Goal: Task Accomplishment & Management: Use online tool/utility

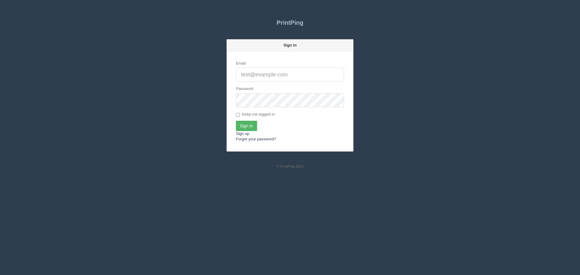
type input "[PERSON_NAME][EMAIL_ADDRESS][DOMAIN_NAME]"
click at [248, 125] on input "Sign In" at bounding box center [246, 126] width 21 height 10
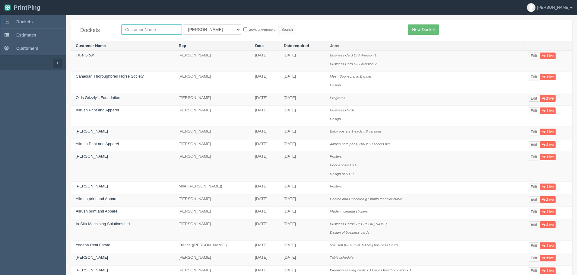
click at [163, 31] on input "text" at bounding box center [151, 29] width 61 height 10
type input "acure"
click at [190, 26] on select "All Users Ali Ali Test 1 Aly Amy Ankit Arif Brandon Dan France Greg Jim Mark Ma…" at bounding box center [212, 29] width 58 height 10
select select "1"
click at [183, 24] on select "All Users Ali Ali Test 1 Aly Amy Ankit Arif Brandon Dan France Greg Jim Mark Ma…" at bounding box center [212, 29] width 58 height 10
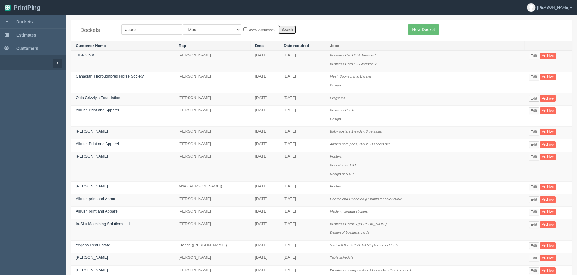
click at [278, 29] on input "Search" at bounding box center [287, 29] width 18 height 9
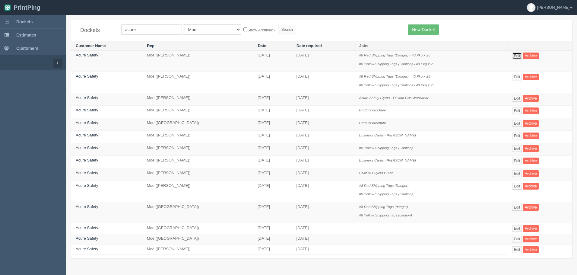
click at [518, 54] on link "Edit" at bounding box center [518, 56] width 10 height 7
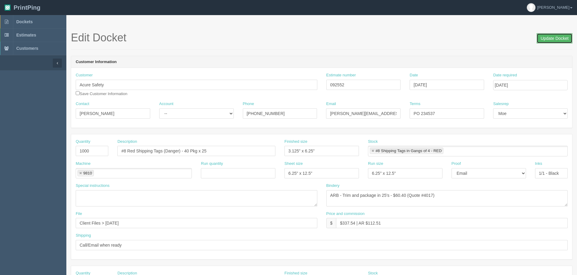
click at [546, 35] on input "Update Docket" at bounding box center [555, 38] width 36 height 10
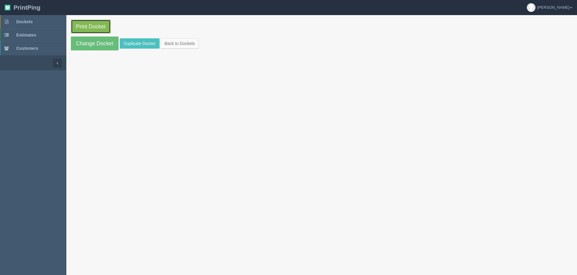
click at [77, 27] on link "Print Docket" at bounding box center [91, 27] width 40 height 14
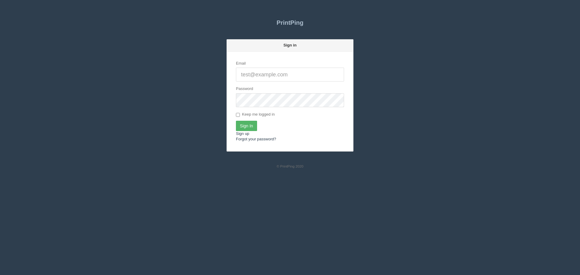
type input "[PERSON_NAME][EMAIL_ADDRESS][DOMAIN_NAME]"
click at [253, 123] on input "Sign In" at bounding box center [246, 126] width 21 height 10
